Goal: Find specific page/section: Find specific page/section

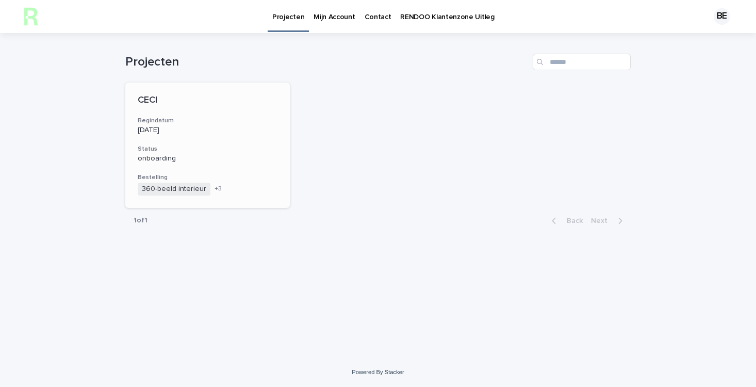
click at [178, 189] on span "360-beeld interieur" at bounding box center [174, 189] width 73 height 13
click at [165, 120] on h3 "Begindatum" at bounding box center [208, 121] width 140 height 8
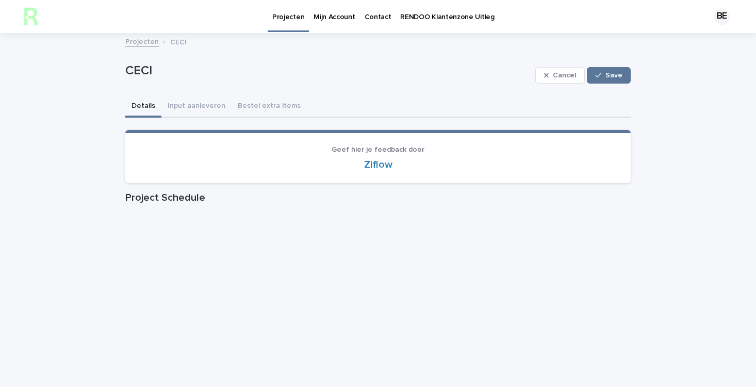
scroll to position [65, 0]
